Goal: Information Seeking & Learning: Check status

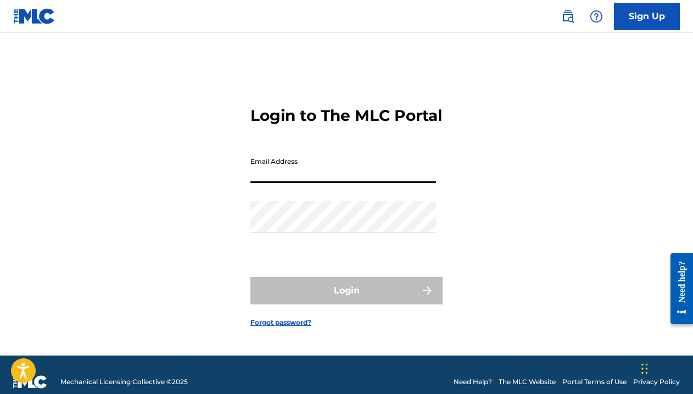
click at [333, 183] on input "Email Address" at bounding box center [343, 167] width 186 height 31
type input "[EMAIL_ADDRESS][DOMAIN_NAME]"
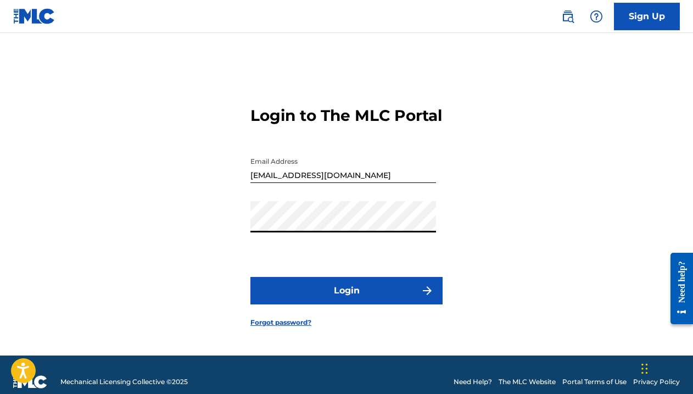
click at [250, 277] on button "Login" at bounding box center [346, 290] width 192 height 27
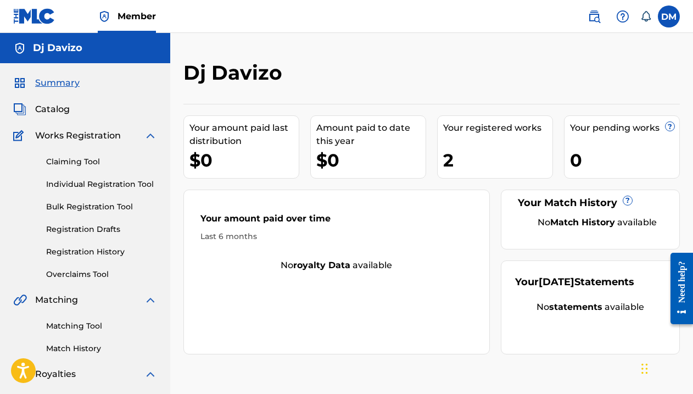
click at [96, 272] on link "Overclaims Tool" at bounding box center [101, 275] width 111 height 12
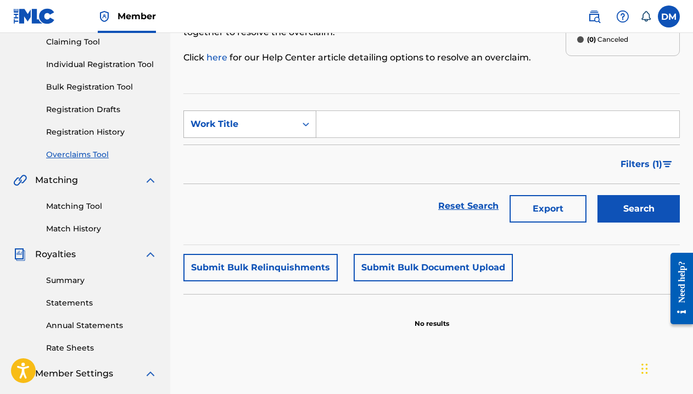
scroll to position [120, 0]
click at [384, 269] on button "Submit Bulk Document Upload" at bounding box center [433, 266] width 159 height 27
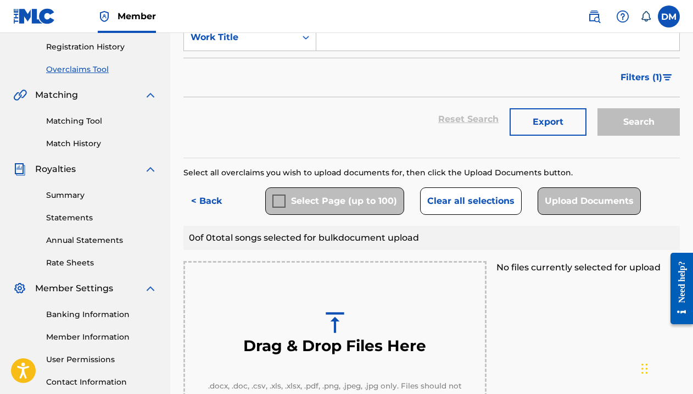
scroll to position [203, 0]
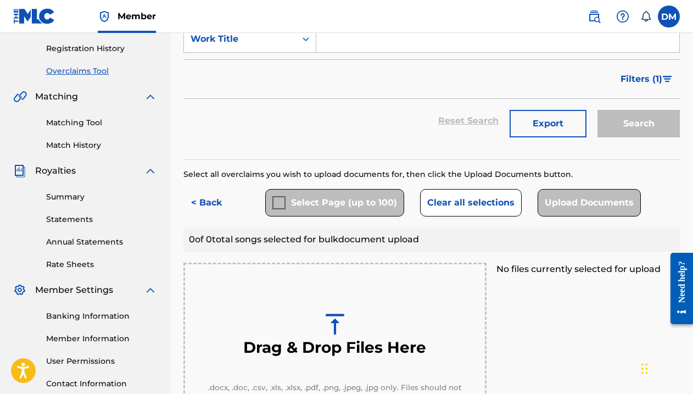
click at [279, 204] on div "Select Page (up to 100)" at bounding box center [334, 202] width 139 height 27
click at [303, 200] on div "Select Page (up to 100)" at bounding box center [334, 202] width 139 height 27
click at [473, 203] on button "Clear all selections" at bounding box center [471, 202] width 102 height 27
click at [343, 209] on div "Select Page (up to 100)" at bounding box center [334, 202] width 139 height 27
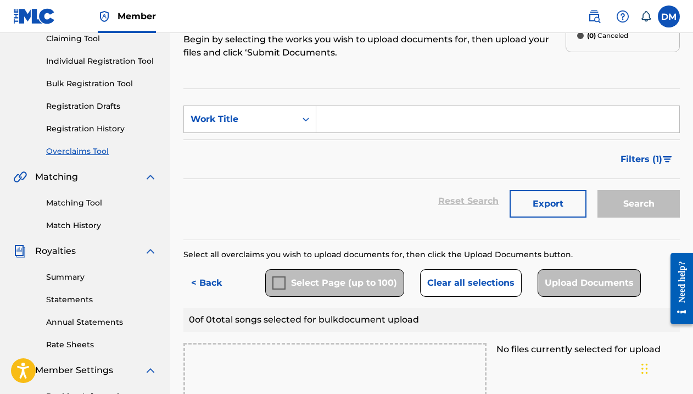
scroll to position [121, 0]
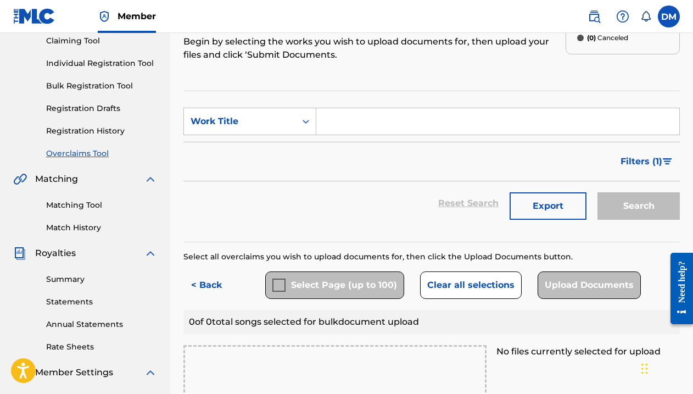
click at [103, 85] on link "Bulk Registration Tool" at bounding box center [101, 86] width 111 height 12
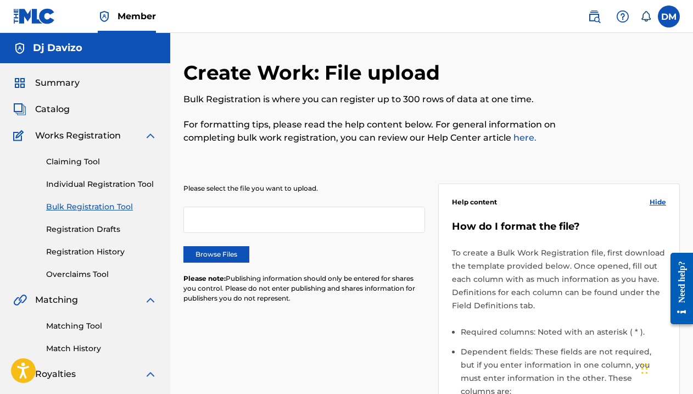
click at [64, 77] on span "Summary" at bounding box center [57, 82] width 44 height 13
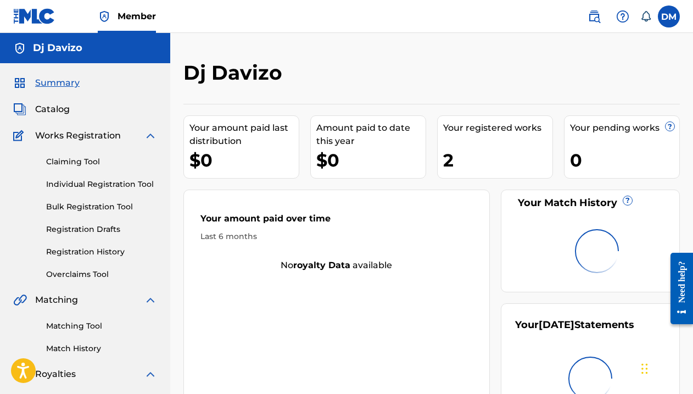
click at [60, 107] on span "Catalog" at bounding box center [52, 109] width 35 height 13
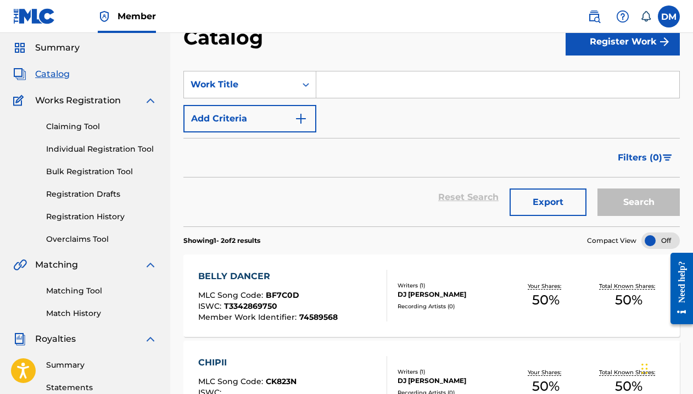
scroll to position [38, 0]
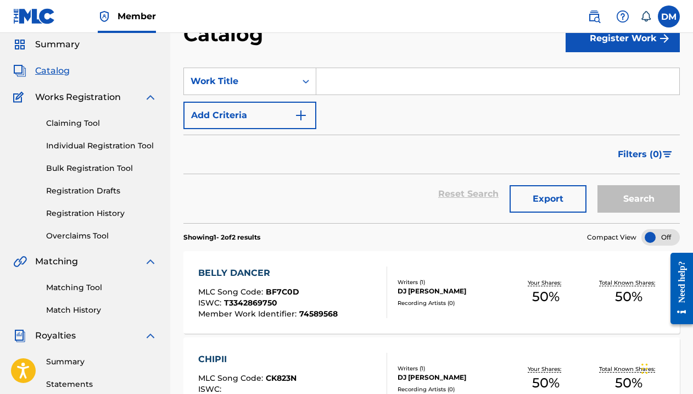
click at [99, 208] on link "Registration History" at bounding box center [101, 214] width 111 height 12
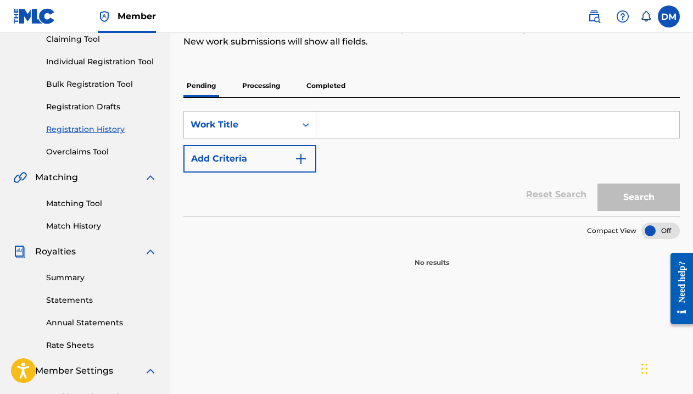
scroll to position [99, 0]
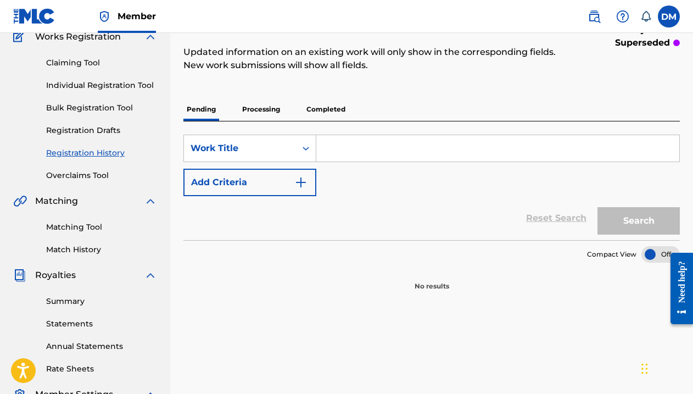
click at [91, 181] on div "Summary Catalog Works Registration Claiming Tool Individual Registration Tool B…" at bounding box center [85, 246] width 170 height 565
click at [94, 176] on link "Overclaims Tool" at bounding box center [101, 176] width 111 height 12
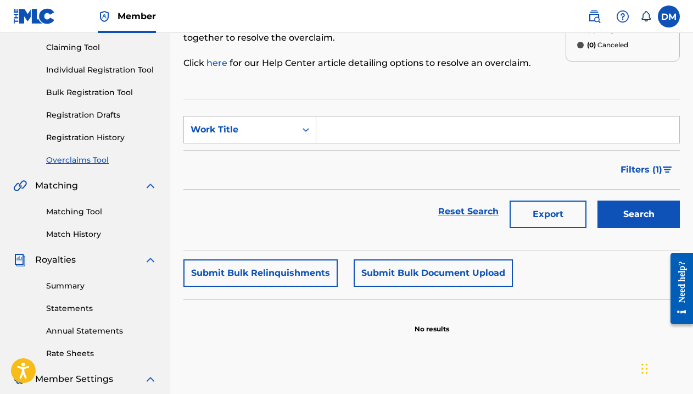
scroll to position [113, 0]
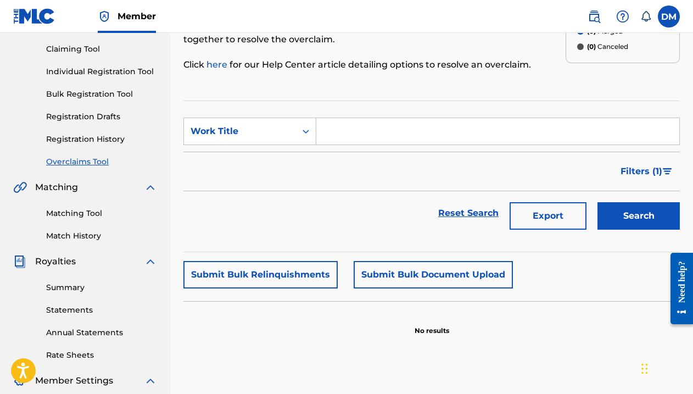
click at [99, 116] on link "Registration Drafts" at bounding box center [101, 117] width 111 height 12
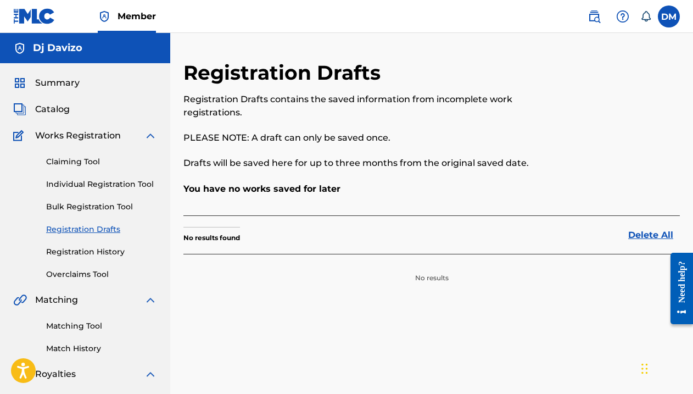
click at [90, 182] on link "Individual Registration Tool" at bounding box center [101, 184] width 111 height 12
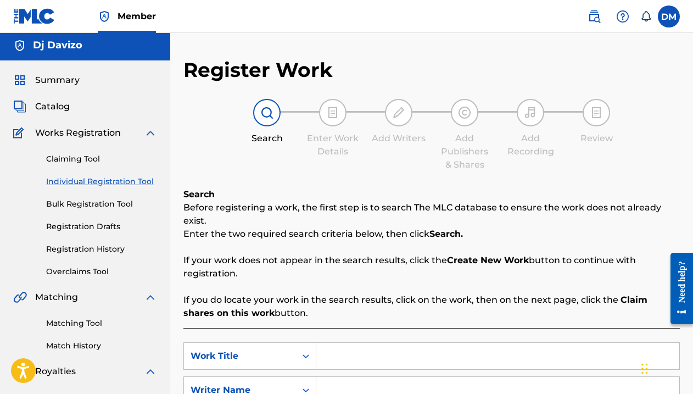
scroll to position [1, 0]
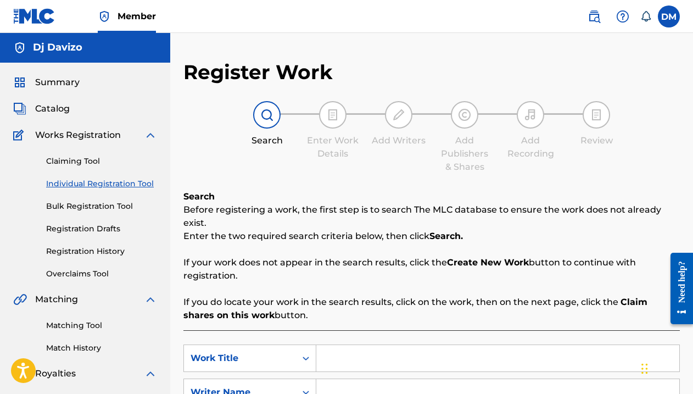
click at [108, 206] on link "Bulk Registration Tool" at bounding box center [101, 206] width 111 height 12
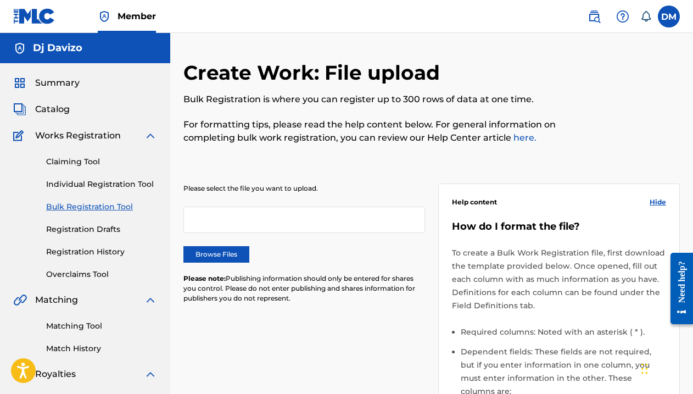
click at [69, 162] on link "Claiming Tool" at bounding box center [101, 162] width 111 height 12
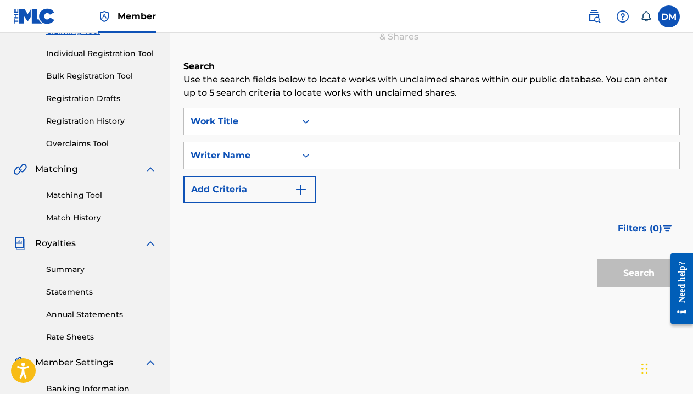
scroll to position [125, 0]
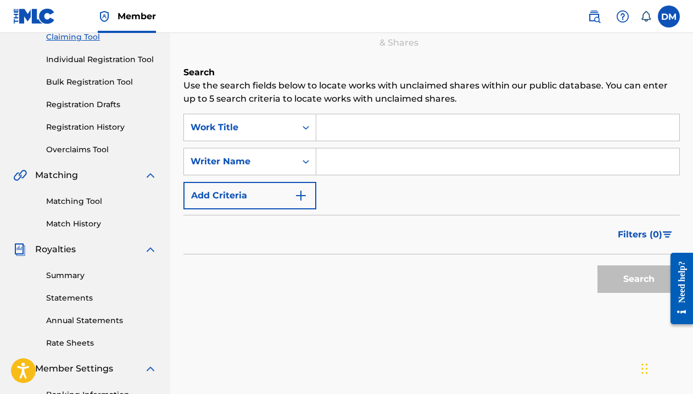
click at [88, 199] on link "Matching Tool" at bounding box center [101, 202] width 111 height 12
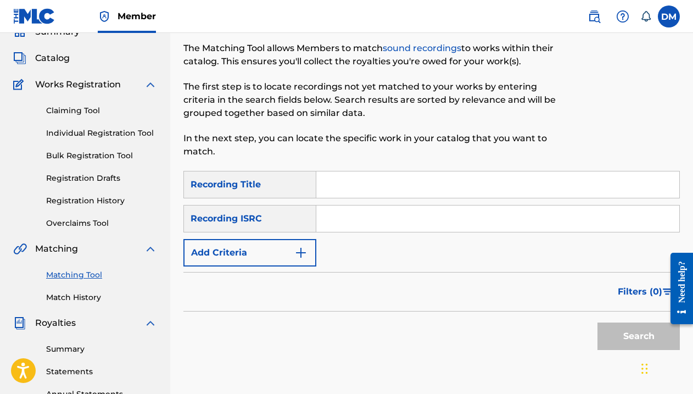
scroll to position [15, 0]
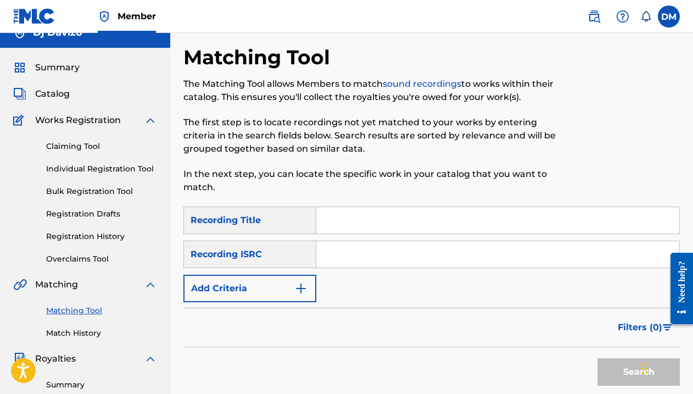
click at [58, 64] on span "Summary" at bounding box center [57, 67] width 44 height 13
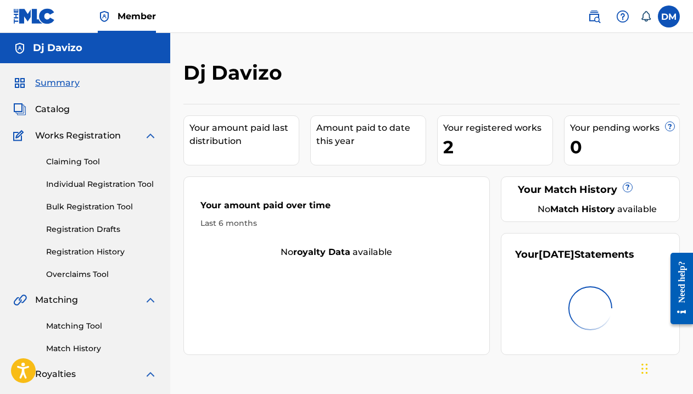
click at [83, 163] on link "Claiming Tool" at bounding box center [101, 162] width 111 height 12
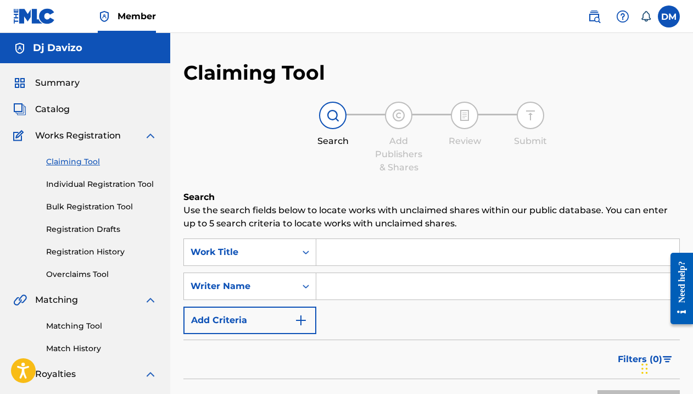
click at [103, 187] on link "Individual Registration Tool" at bounding box center [101, 184] width 111 height 12
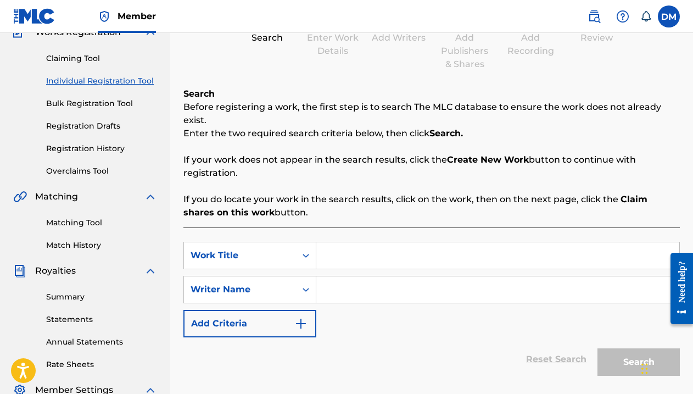
scroll to position [96, 0]
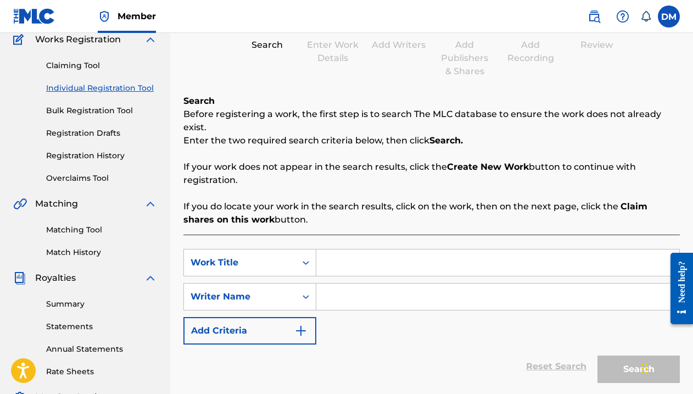
click at [88, 109] on link "Bulk Registration Tool" at bounding box center [101, 111] width 111 height 12
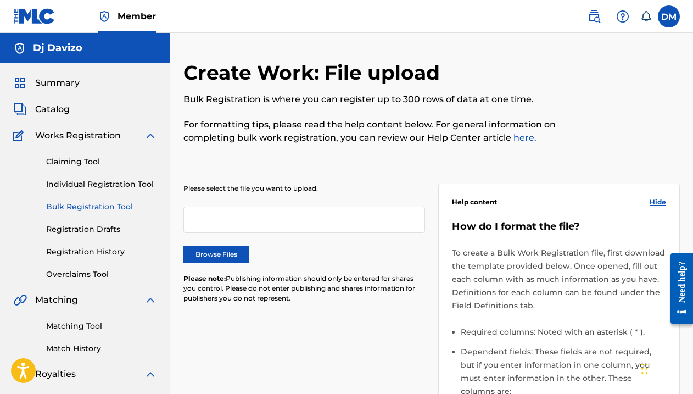
click at [103, 232] on link "Registration Drafts" at bounding box center [101, 230] width 111 height 12
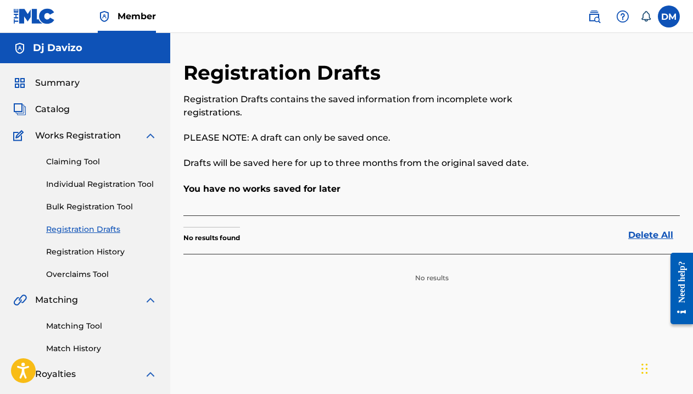
click at [102, 249] on link "Registration History" at bounding box center [101, 252] width 111 height 12
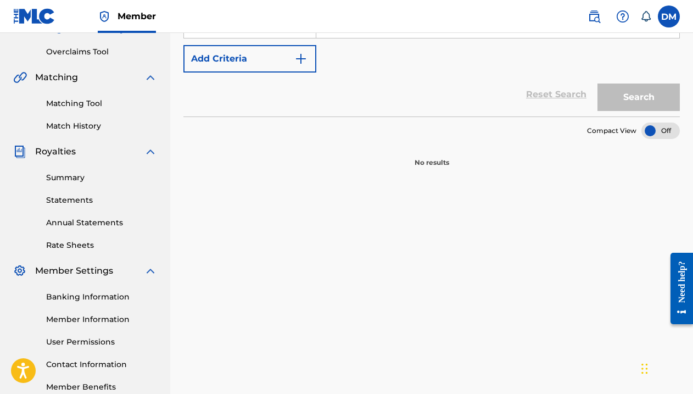
scroll to position [225, 0]
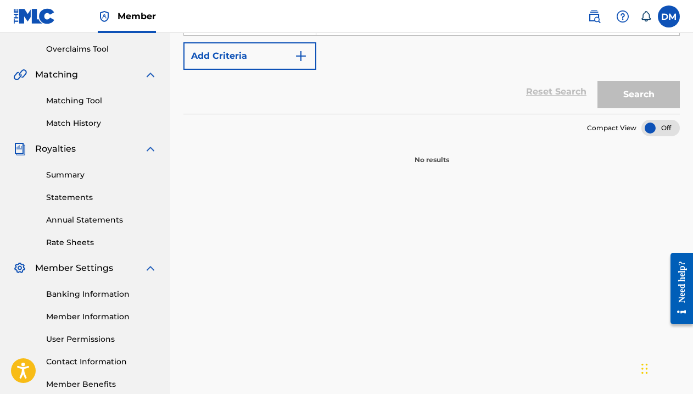
click at [101, 239] on link "Rate Sheets" at bounding box center [101, 243] width 111 height 12
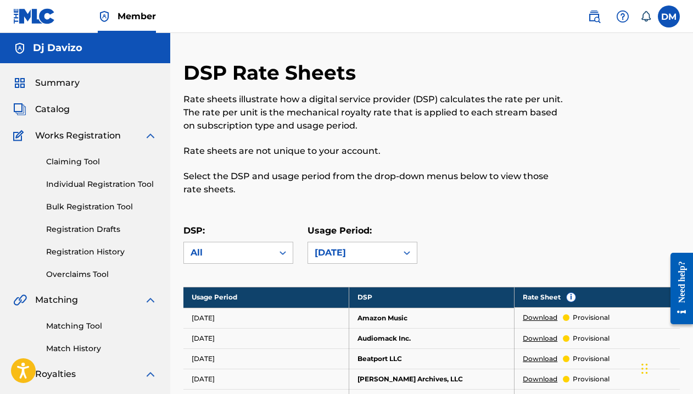
click at [667, 20] on label at bounding box center [669, 16] width 22 height 22
click at [669, 16] on input "[PERSON_NAME] [EMAIL_ADDRESS][DOMAIN_NAME] Notification Preferences Profile Log…" at bounding box center [669, 16] width 0 height 0
click at [457, 131] on p "Rate sheets illustrate how a digital service provider (DSP) calculates the rate…" at bounding box center [374, 113] width 382 height 40
click at [77, 163] on link "Claiming Tool" at bounding box center [101, 162] width 111 height 12
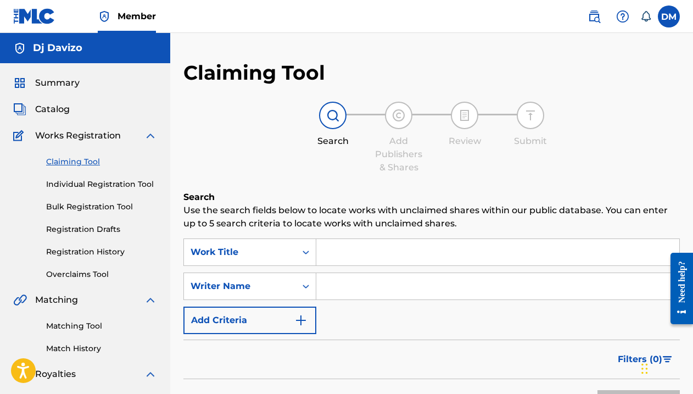
click at [48, 111] on span "Catalog" at bounding box center [52, 109] width 35 height 13
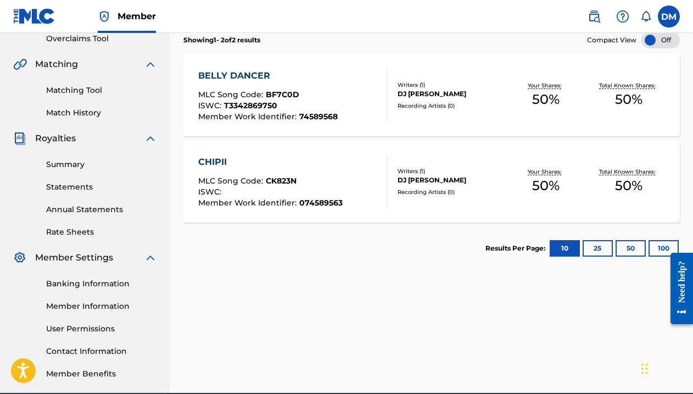
scroll to position [235, 0]
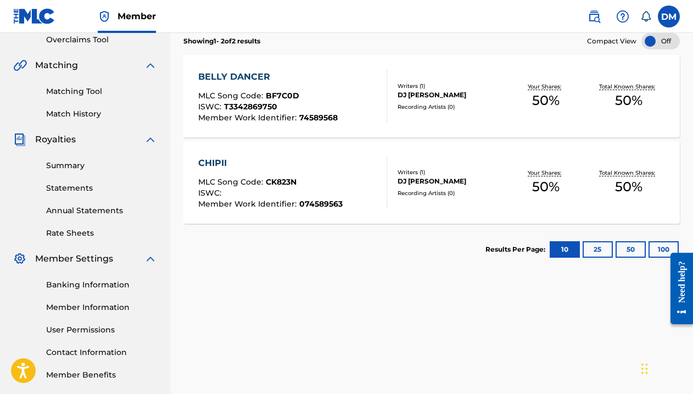
click at [67, 231] on link "Rate Sheets" at bounding box center [101, 233] width 111 height 12
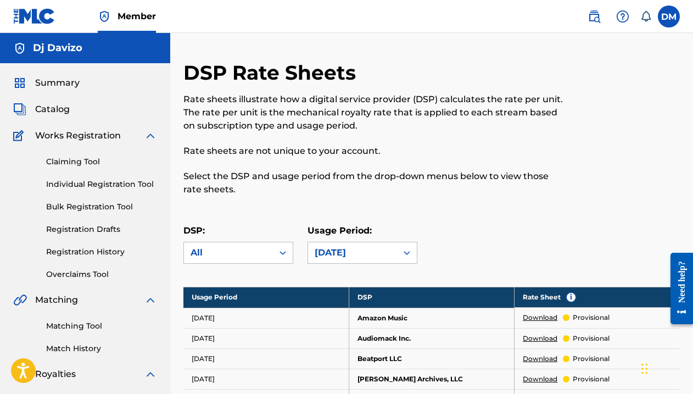
click at [65, 109] on span "Catalog" at bounding box center [52, 109] width 35 height 13
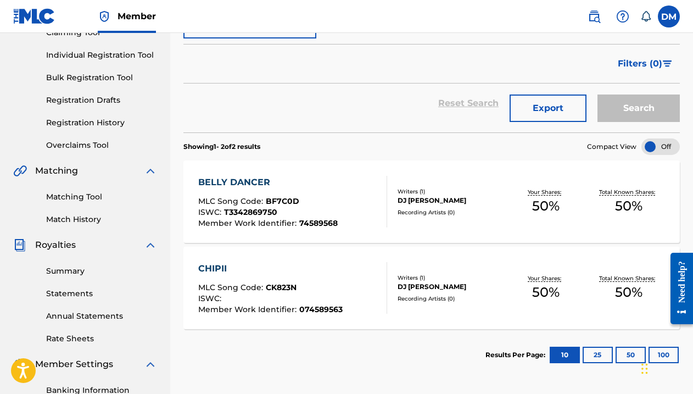
scroll to position [129, 0]
click at [100, 124] on link "Registration History" at bounding box center [101, 124] width 111 height 12
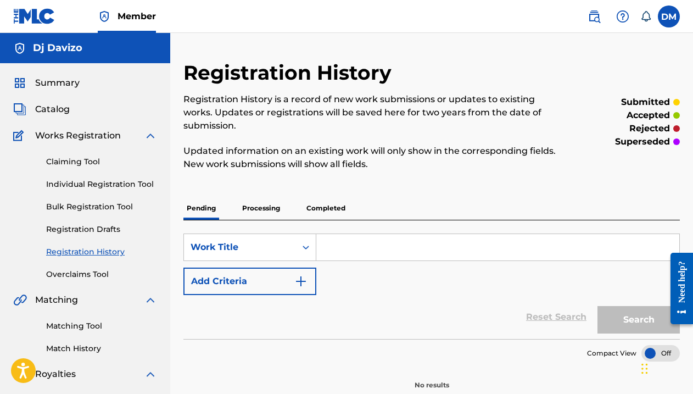
click at [332, 197] on p "Completed" at bounding box center [326, 208] width 46 height 23
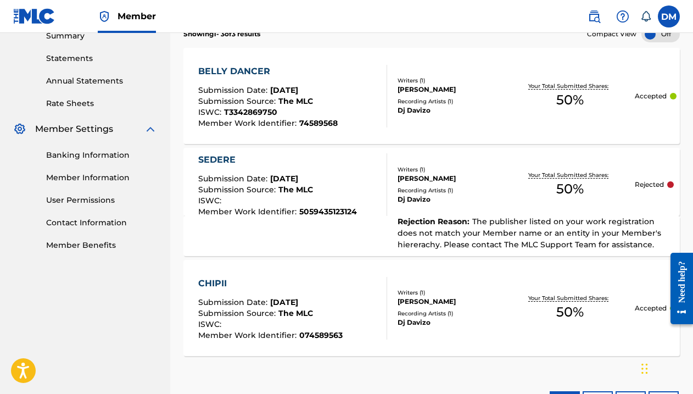
scroll to position [361, 0]
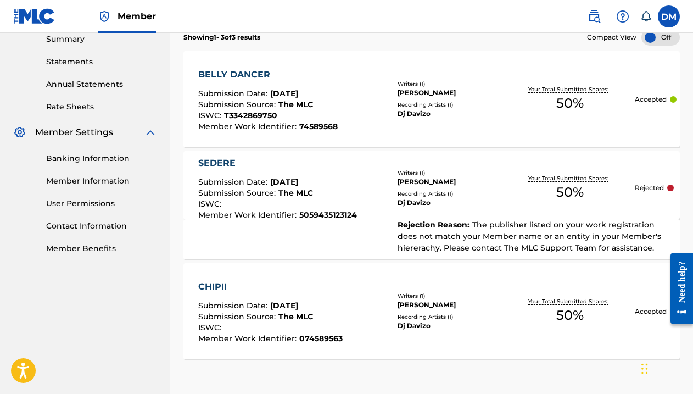
click at [570, 192] on div "SEDERE Submission Date : [DATE] Submission Source : The MLC ISWC : Member Work …" at bounding box center [431, 185] width 496 height 68
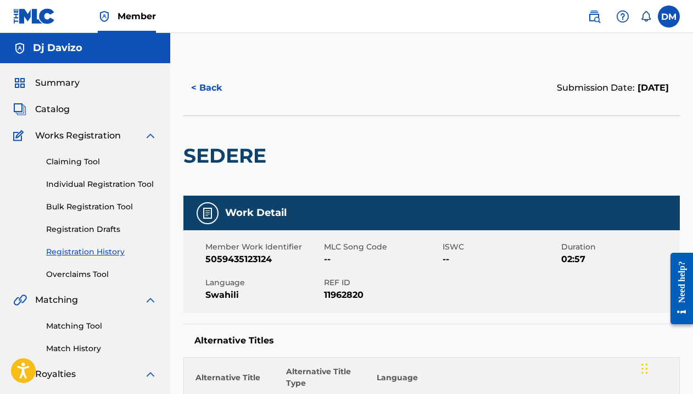
click at [198, 82] on button "< Back" at bounding box center [216, 87] width 66 height 27
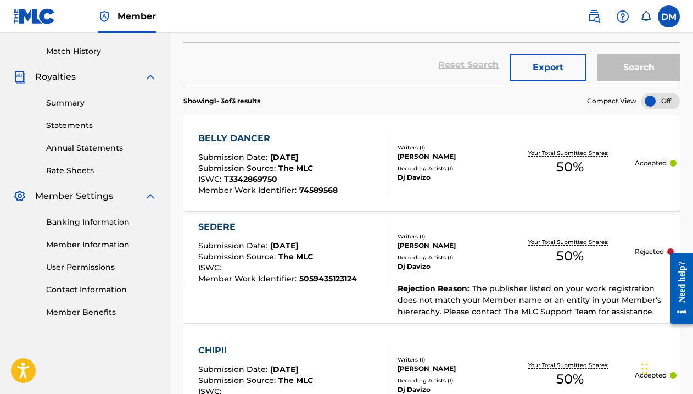
scroll to position [298, 0]
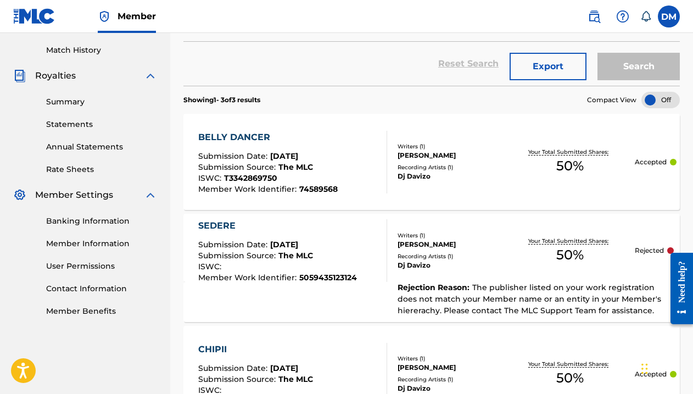
click at [341, 157] on div "BELLY DANCER Submission Date : [DATE] Submission Source : The MLC ISWC : T33428…" at bounding box center [292, 162] width 189 height 63
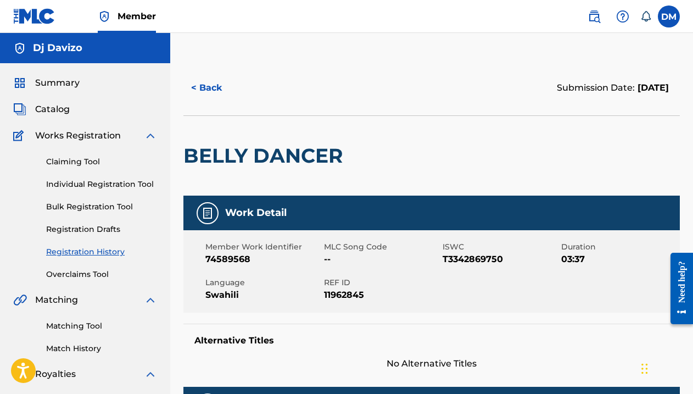
click at [202, 85] on button "< Back" at bounding box center [216, 87] width 66 height 27
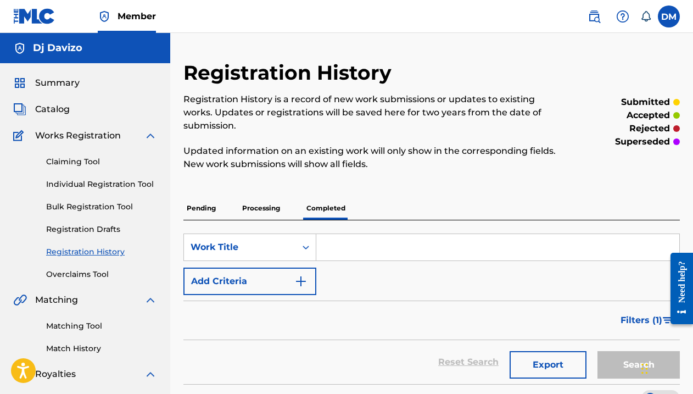
click at [273, 199] on p "Processing" at bounding box center [261, 208] width 44 height 23
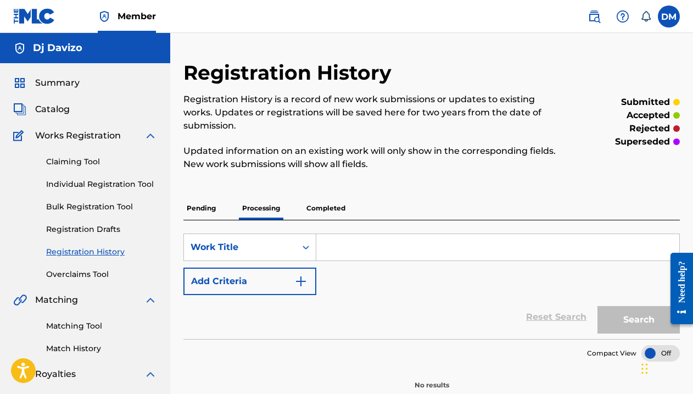
click at [204, 197] on p "Pending" at bounding box center [201, 208] width 36 height 23
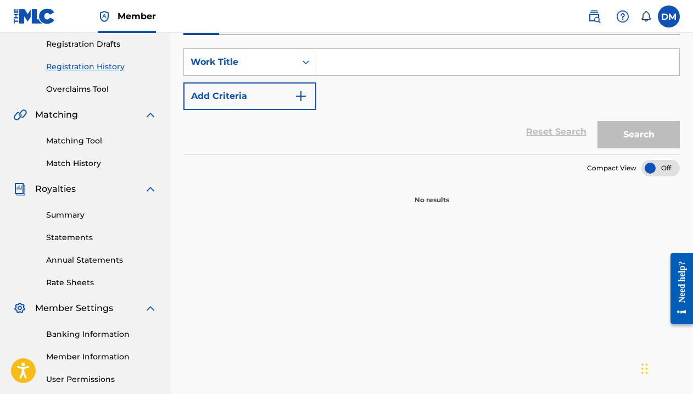
scroll to position [287, 0]
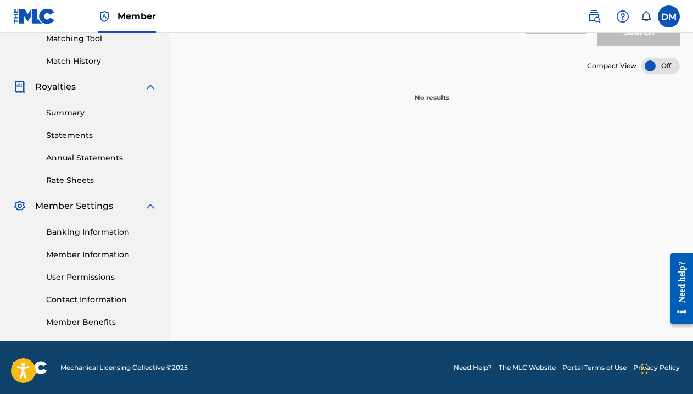
click at [87, 158] on link "Annual Statements" at bounding box center [101, 158] width 111 height 12
